Goal: Transaction & Acquisition: Purchase product/service

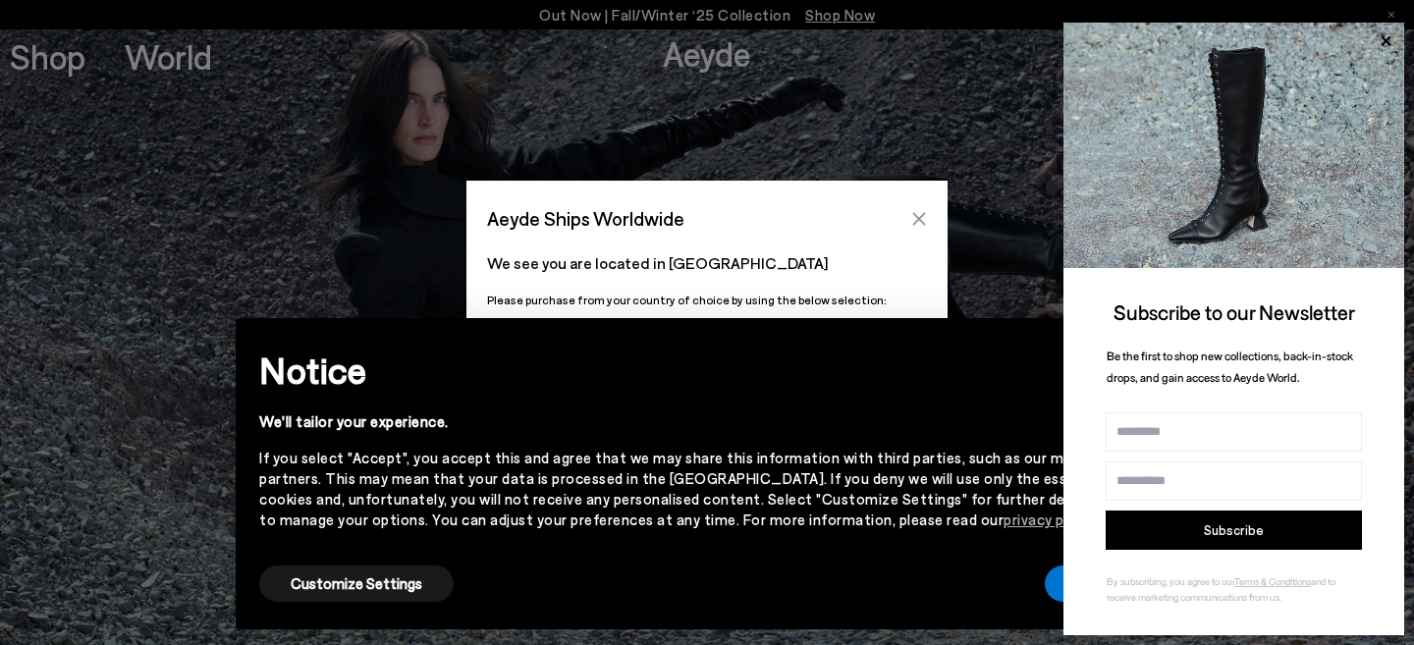
click at [917, 213] on icon "Close" at bounding box center [919, 219] width 16 height 16
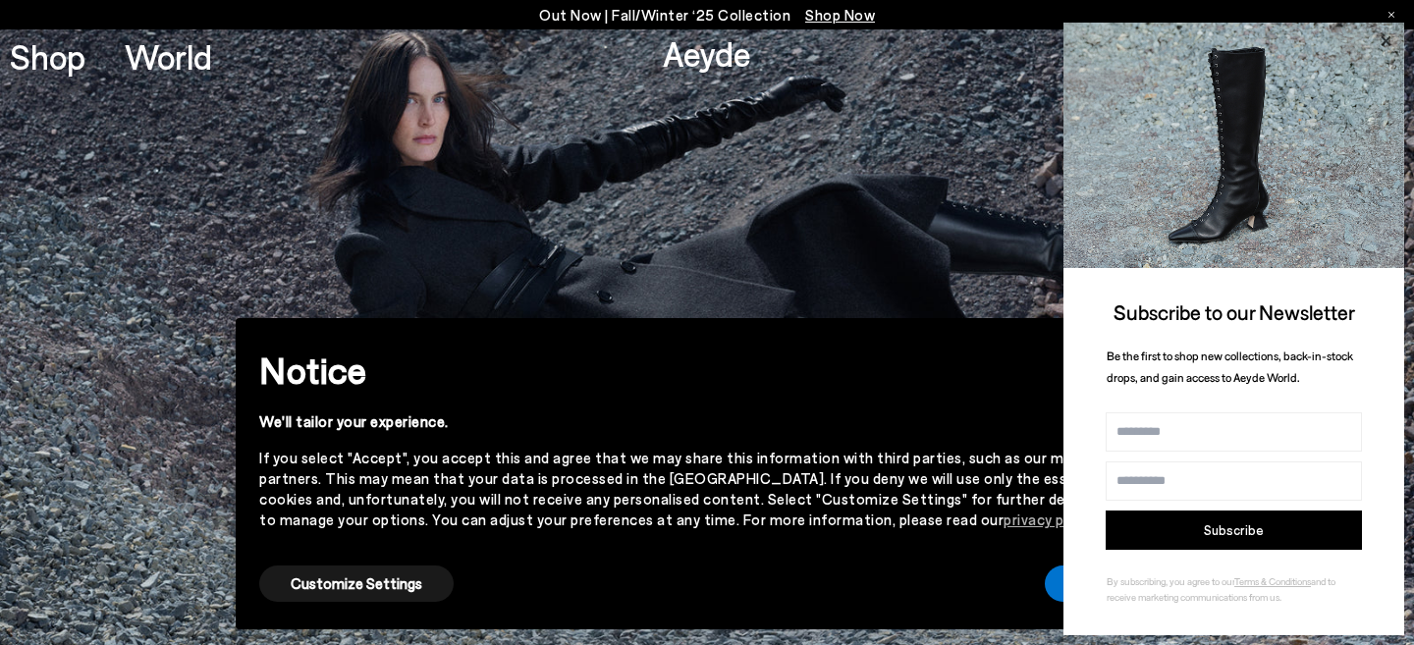
click at [1389, 40] on icon at bounding box center [1385, 41] width 26 height 26
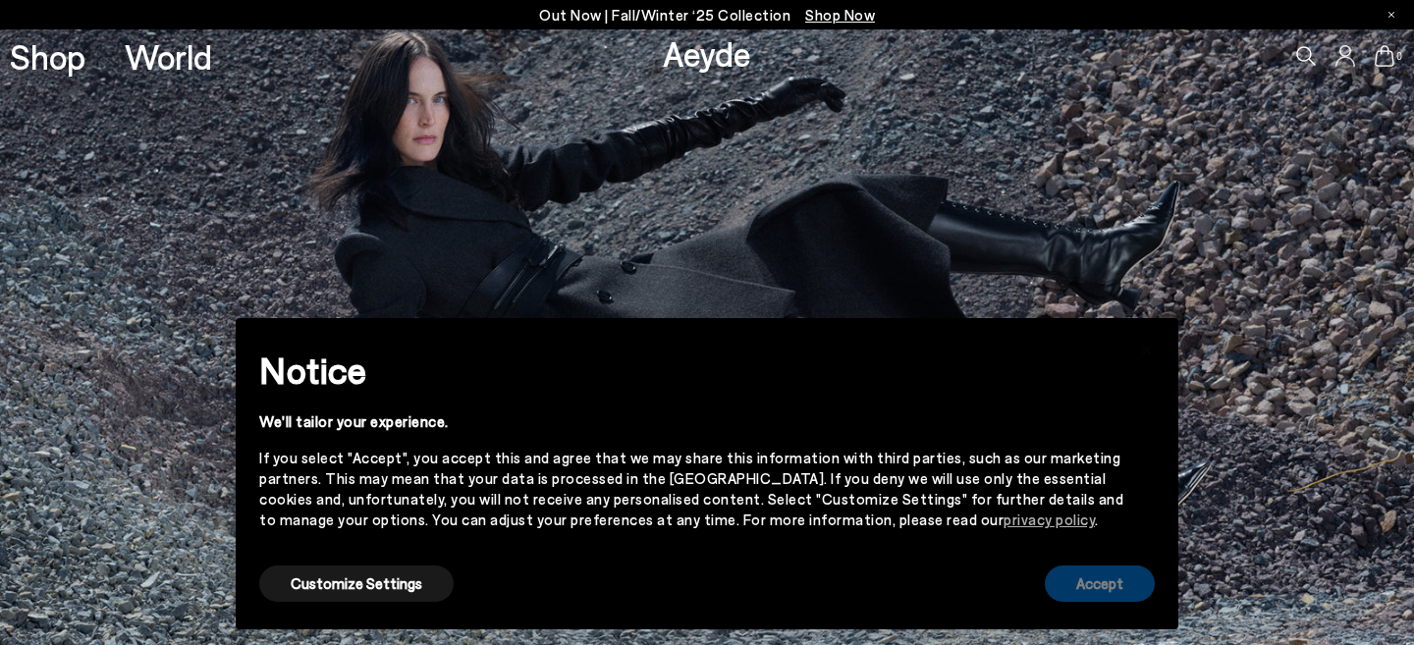
click at [1113, 575] on button "Accept" at bounding box center [1100, 583] width 110 height 36
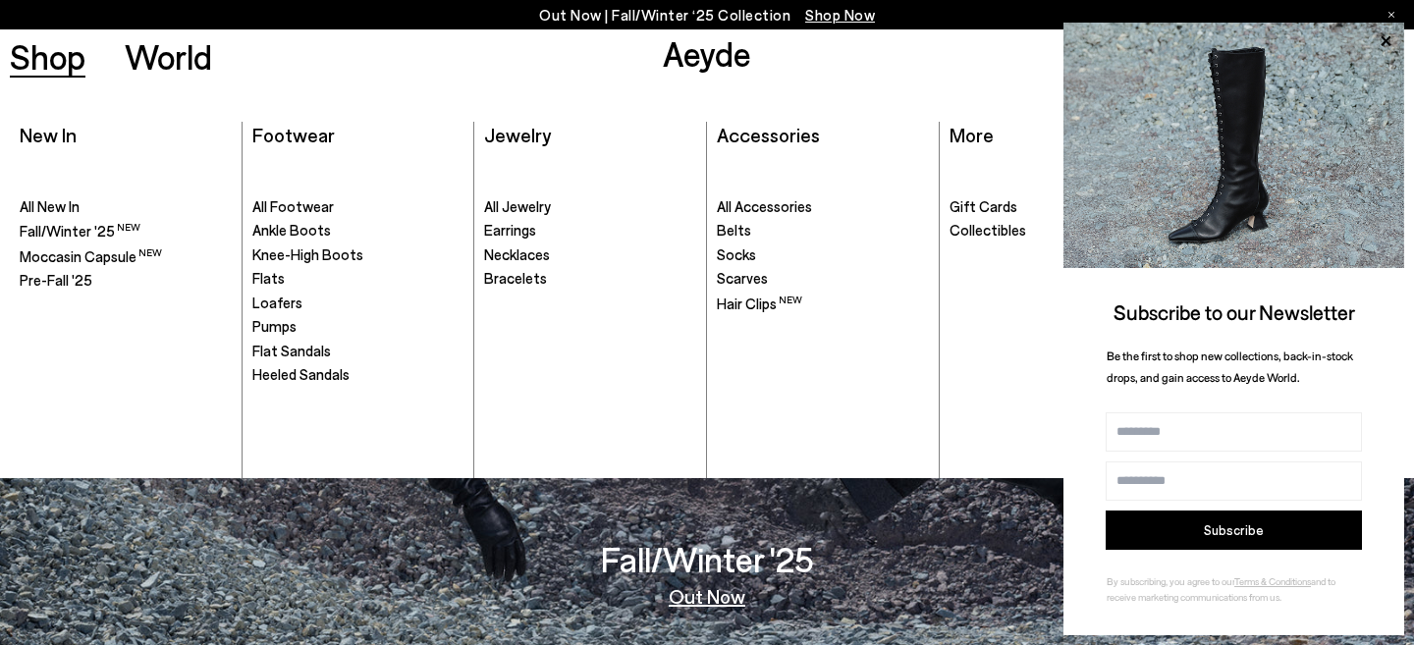
click at [31, 40] on link "Shop" at bounding box center [48, 56] width 76 height 34
